Goal: Transaction & Acquisition: Purchase product/service

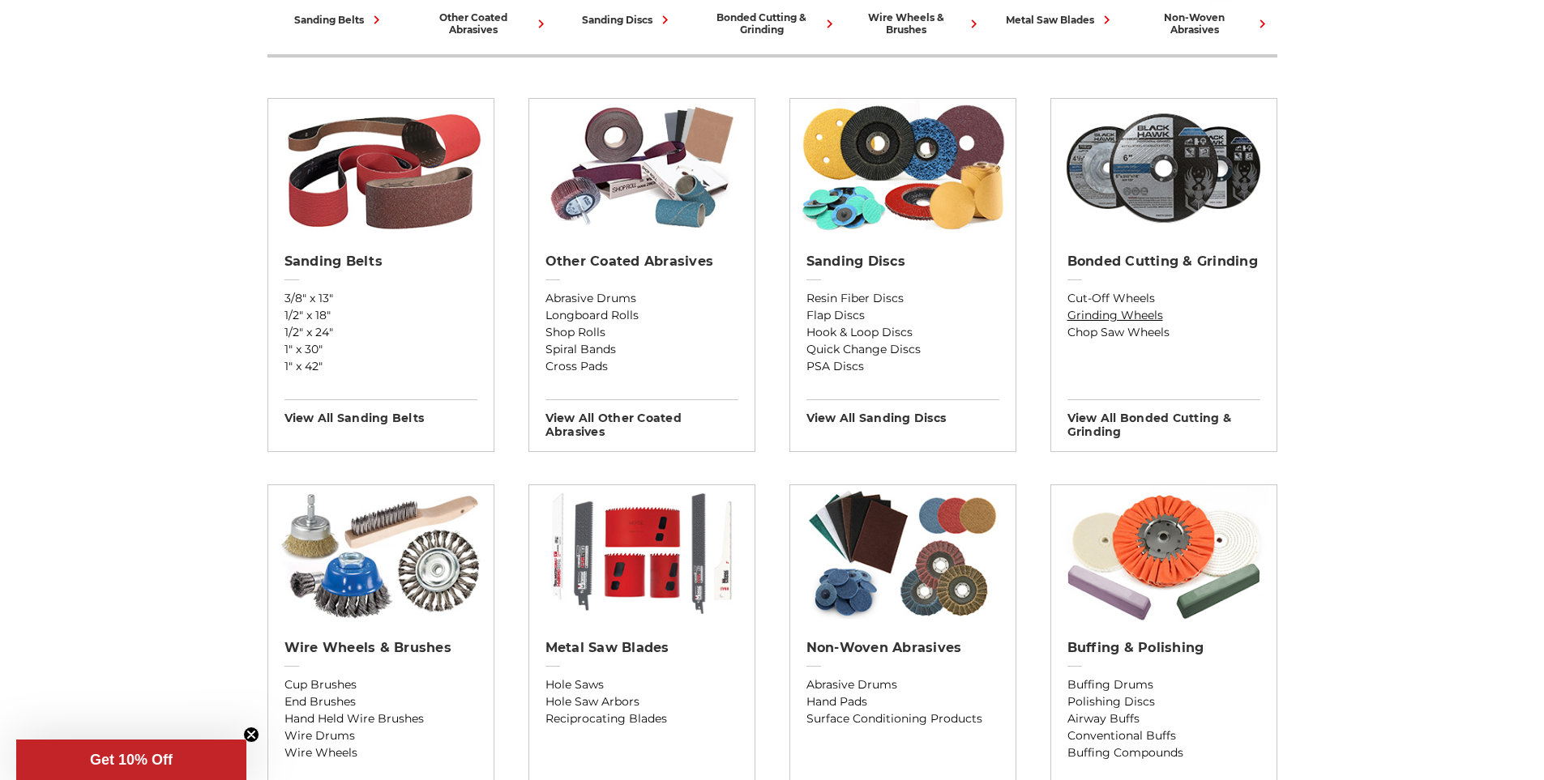
scroll to position [567, 0]
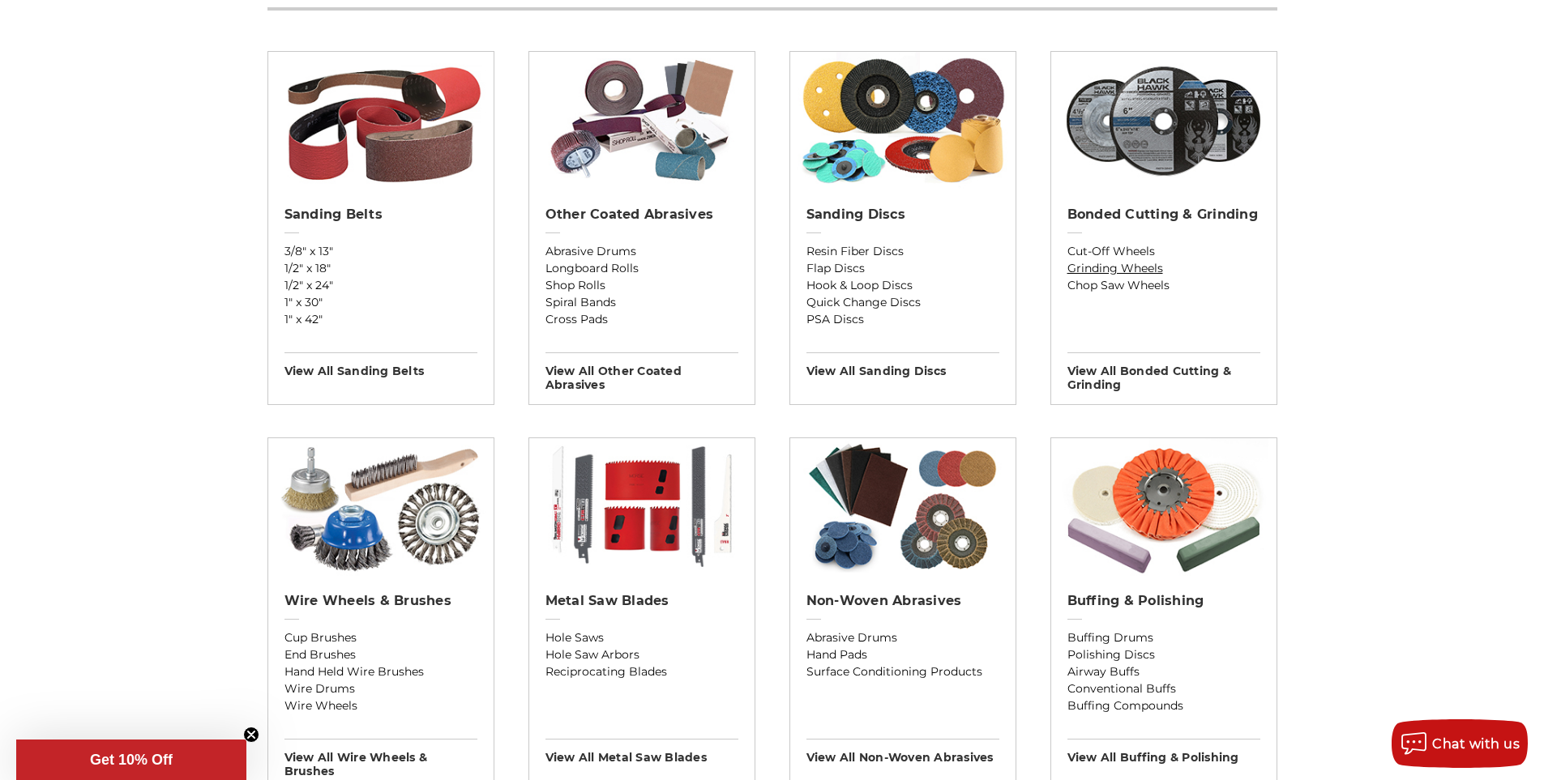
click at [1125, 267] on link "Grinding Wheels" at bounding box center [1163, 268] width 193 height 17
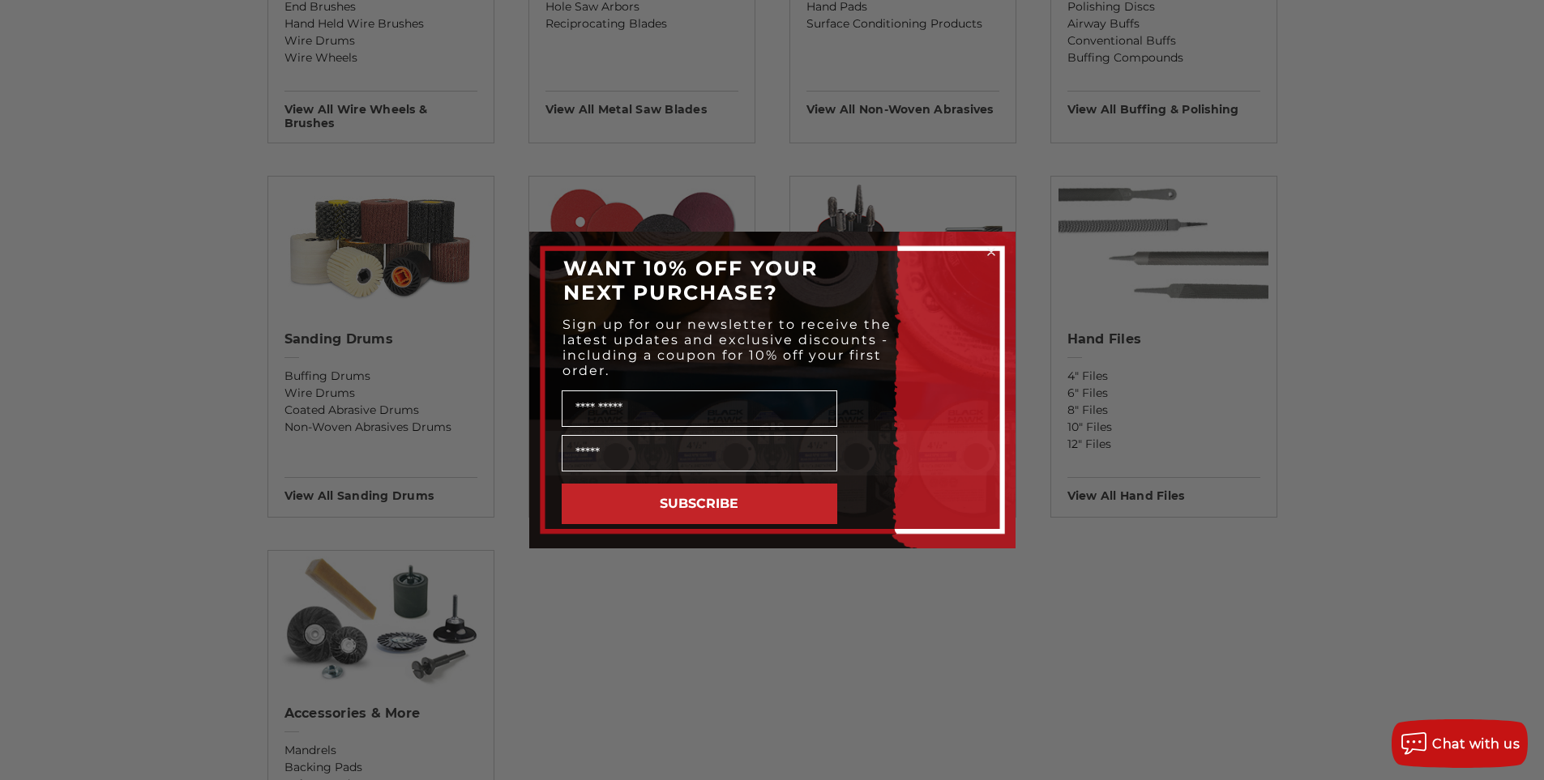
click at [991, 255] on circle "Close dialog" at bounding box center [990, 252] width 15 height 15
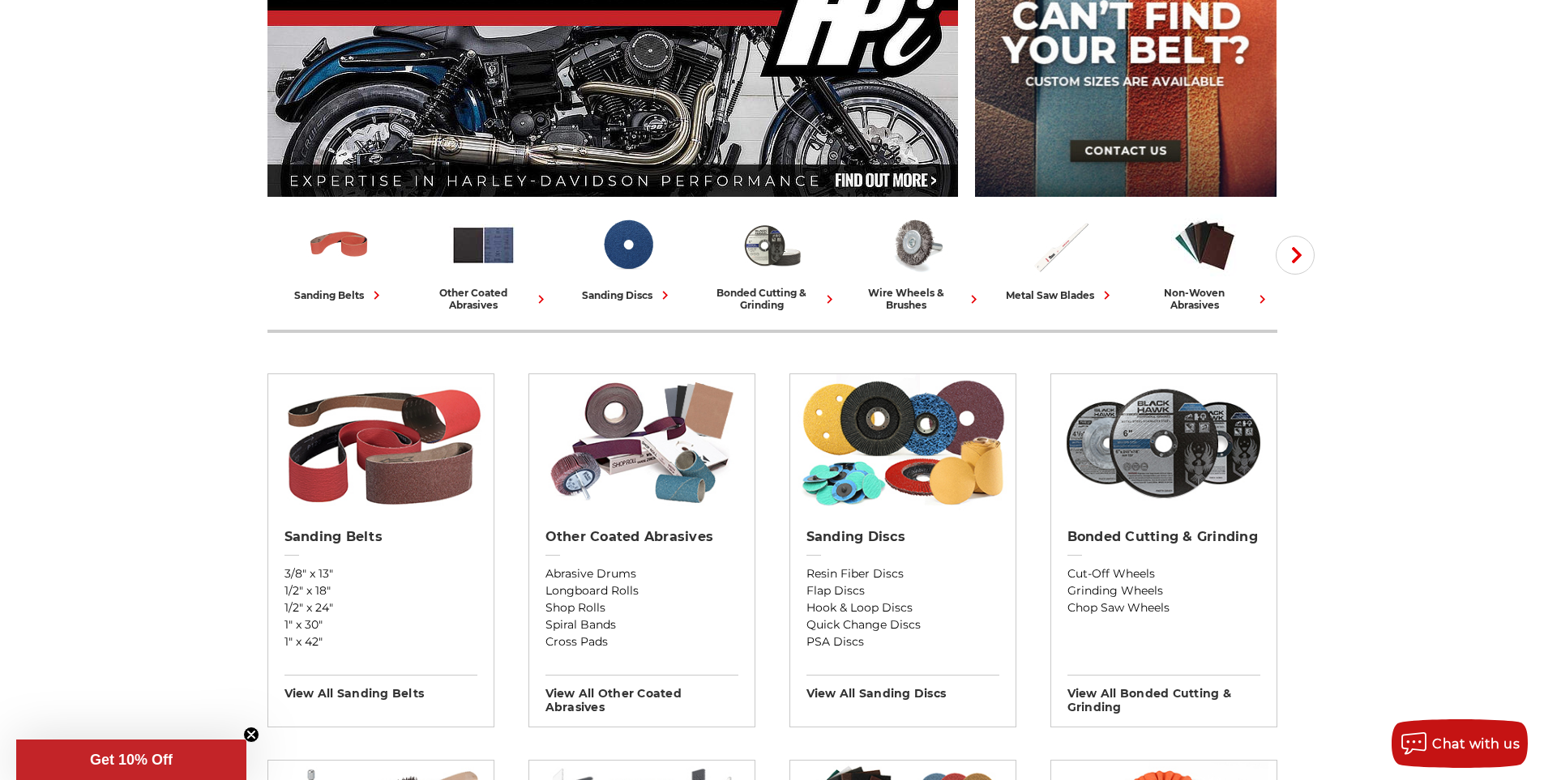
scroll to position [243, 0]
